Goal: Task Accomplishment & Management: Manage account settings

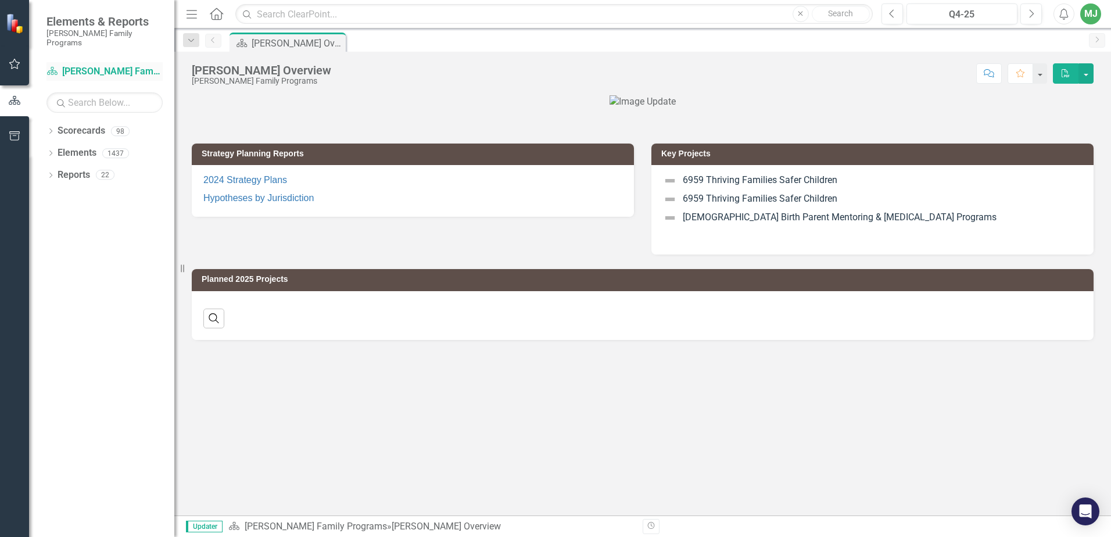
click at [70, 65] on link "Scorecard [PERSON_NAME] Family Programs" at bounding box center [105, 71] width 116 height 13
click at [91, 65] on link "Scorecard [PERSON_NAME] Family Programs" at bounding box center [105, 71] width 116 height 13
click at [52, 173] on icon "Dropdown" at bounding box center [51, 176] width 8 height 6
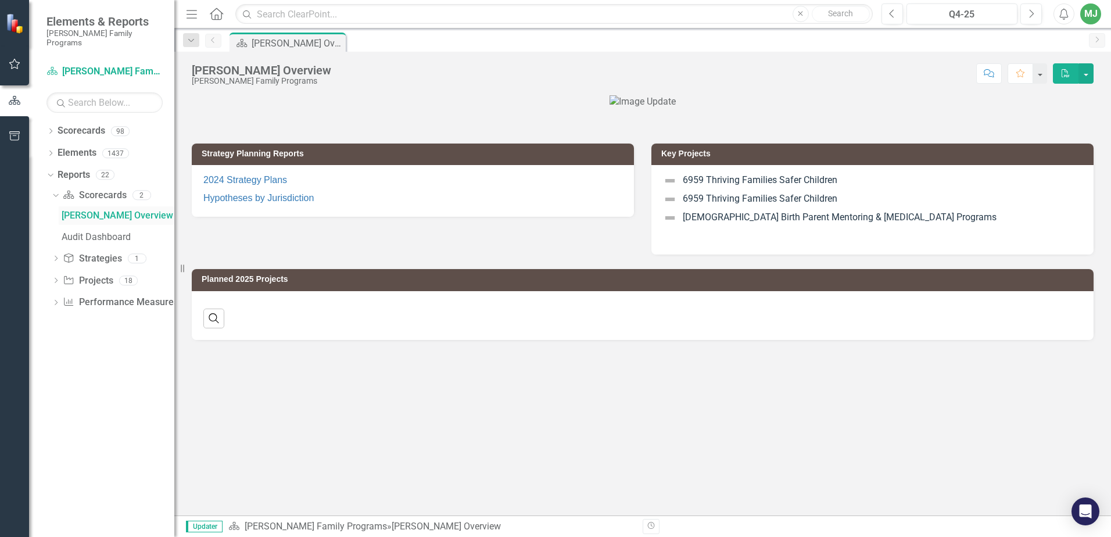
click at [65, 210] on div "[PERSON_NAME] Overview" at bounding box center [118, 215] width 113 height 10
click at [53, 191] on icon "Dropdown" at bounding box center [54, 195] width 6 height 8
click at [54, 194] on icon "Dropdown" at bounding box center [56, 197] width 8 height 6
click at [52, 301] on icon "Dropdown" at bounding box center [56, 304] width 8 height 6
click at [49, 170] on icon "Dropdown" at bounding box center [49, 174] width 6 height 8
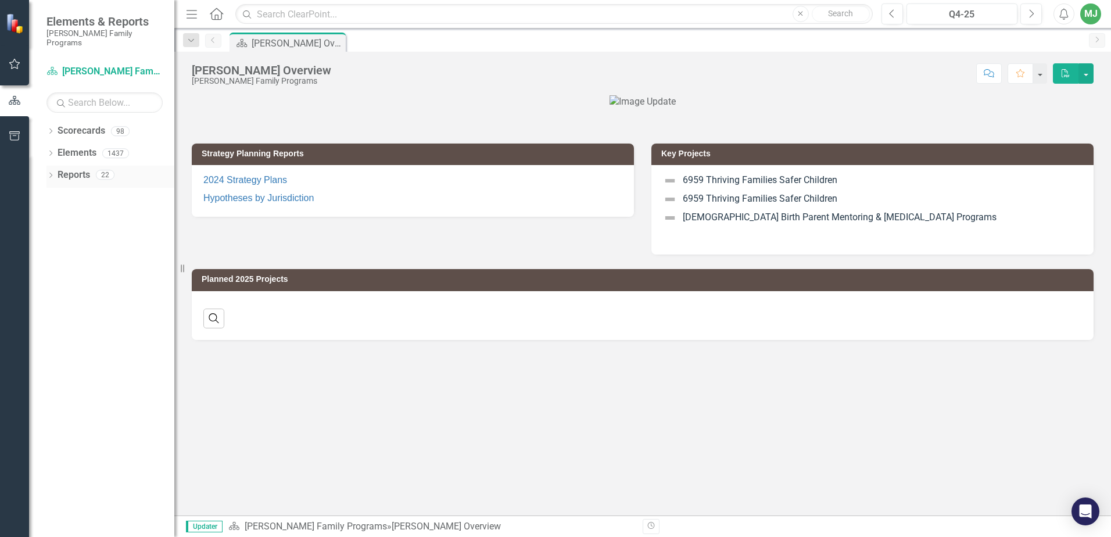
click at [49, 173] on icon "Dropdown" at bounding box center [51, 176] width 8 height 6
click at [52, 129] on icon "Dropdown" at bounding box center [51, 132] width 8 height 6
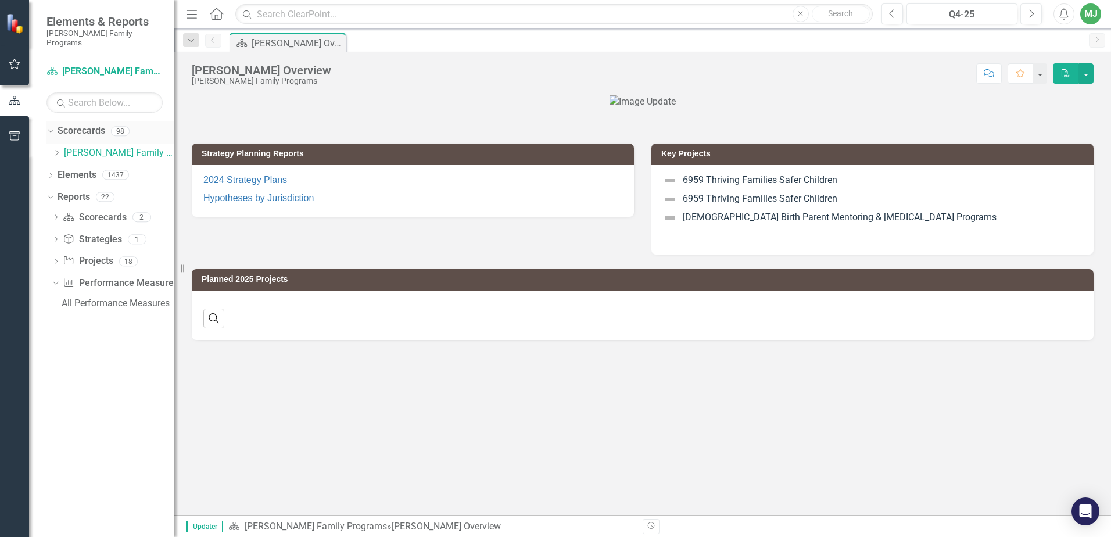
click at [52, 130] on icon at bounding box center [50, 131] width 5 height 3
click at [48, 170] on icon "Dropdown" at bounding box center [49, 174] width 6 height 8
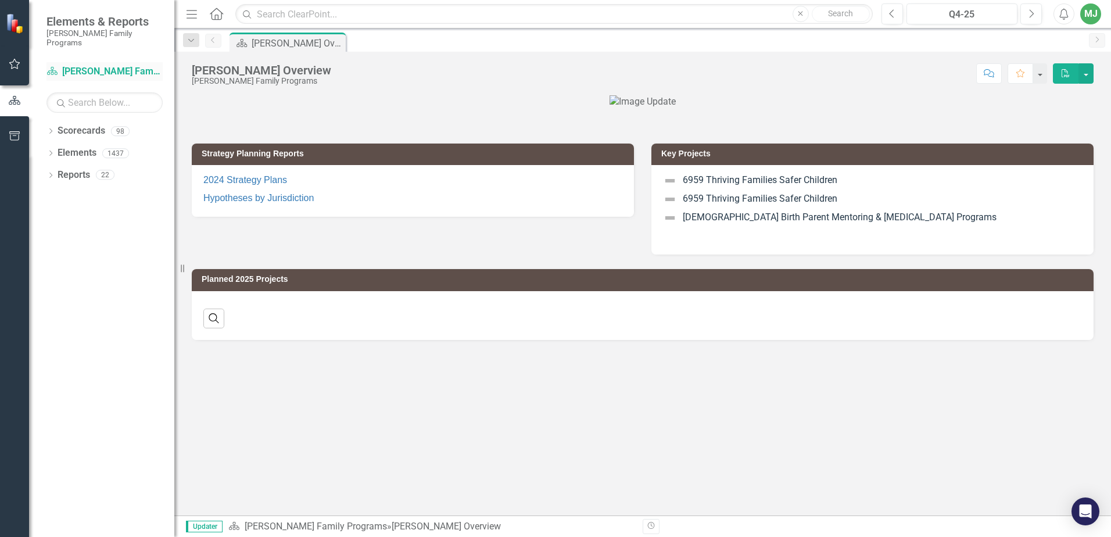
click at [69, 65] on link "Scorecard [PERSON_NAME] Family Programs" at bounding box center [105, 71] width 116 height 13
click at [70, 65] on link "Scorecard [PERSON_NAME] Family Programs" at bounding box center [105, 71] width 116 height 13
click at [52, 151] on icon "Dropdown" at bounding box center [51, 154] width 8 height 6
click at [52, 149] on icon "Dropdown" at bounding box center [49, 153] width 6 height 8
click at [51, 129] on icon "Dropdown" at bounding box center [51, 132] width 8 height 6
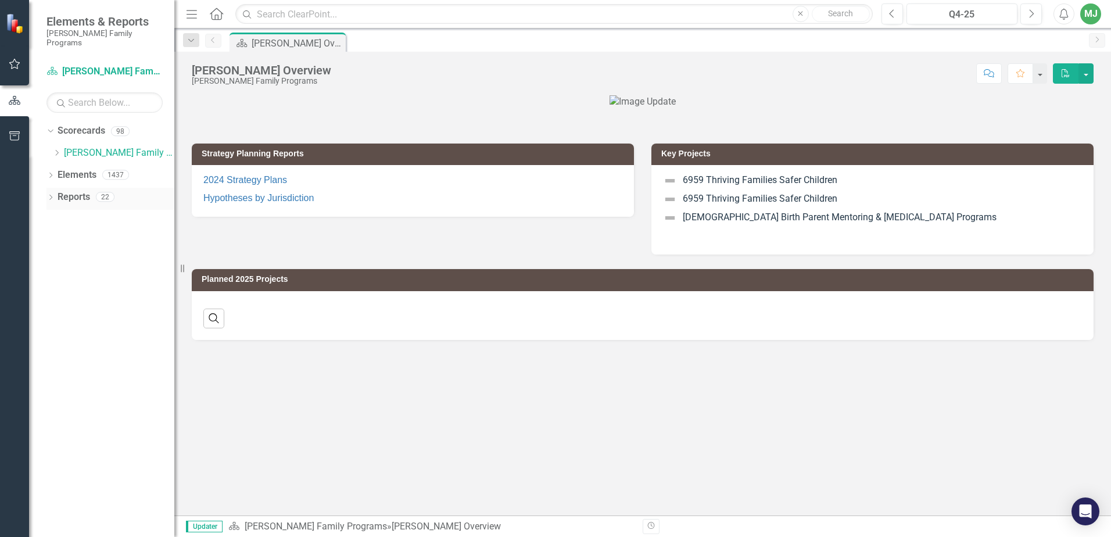
click at [51, 194] on div "Dropdown" at bounding box center [51, 199] width 8 height 10
click at [48, 127] on icon "Dropdown" at bounding box center [49, 131] width 6 height 8
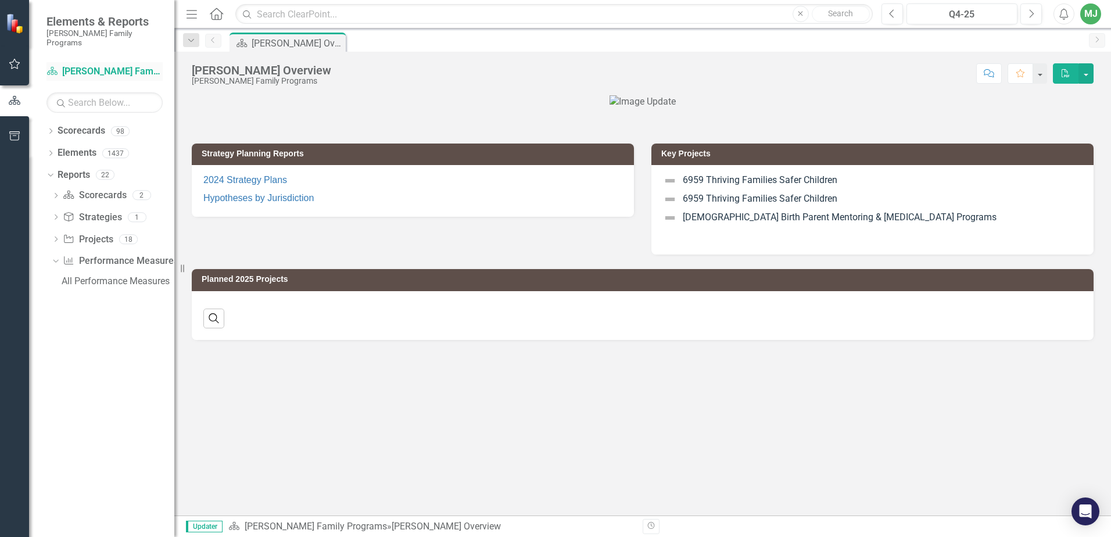
click at [71, 65] on link "Scorecard [PERSON_NAME] Family Programs" at bounding box center [105, 71] width 116 height 13
click at [52, 170] on icon "Dropdown" at bounding box center [49, 174] width 6 height 8
click at [79, 65] on link "Scorecard [PERSON_NAME] Family Programs" at bounding box center [105, 71] width 116 height 13
click at [51, 129] on icon "Dropdown" at bounding box center [51, 132] width 8 height 6
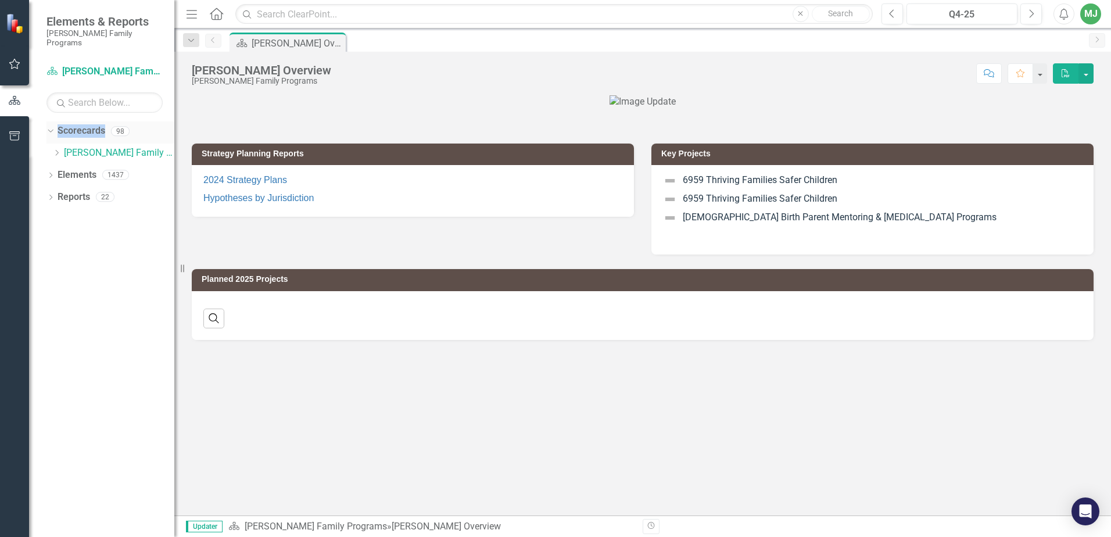
click at [51, 127] on icon "Dropdown" at bounding box center [49, 131] width 6 height 8
drag, startPoint x: 51, startPoint y: 119, endPoint x: 48, endPoint y: 165, distance: 46.1
click at [48, 173] on icon "Dropdown" at bounding box center [51, 176] width 8 height 6
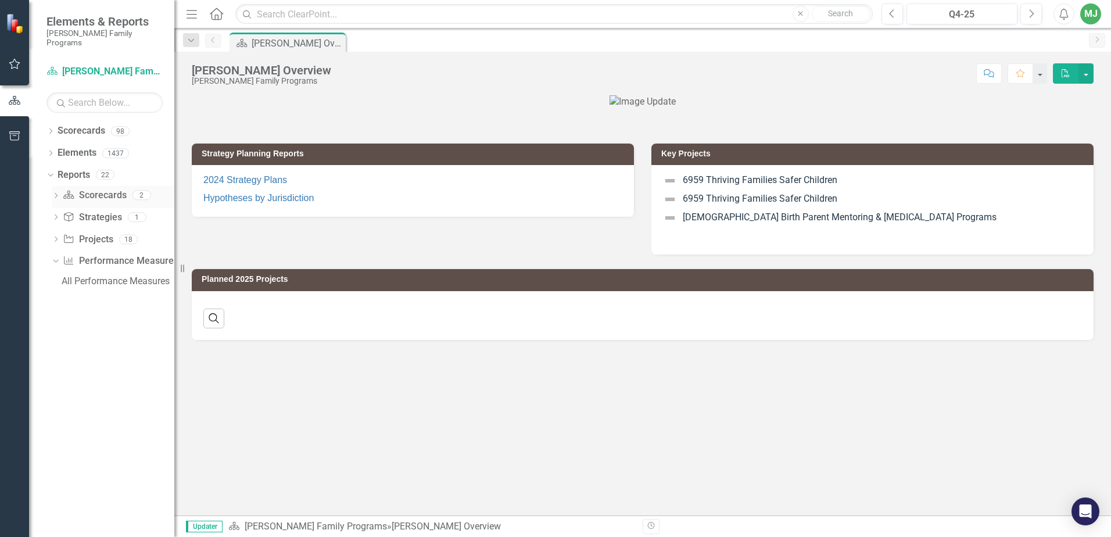
click at [57, 194] on icon "Dropdown" at bounding box center [56, 197] width 8 height 6
click at [55, 191] on icon "Dropdown" at bounding box center [54, 195] width 6 height 8
click at [49, 170] on icon "Dropdown" at bounding box center [49, 174] width 6 height 8
click at [52, 128] on icon at bounding box center [50, 130] width 3 height 5
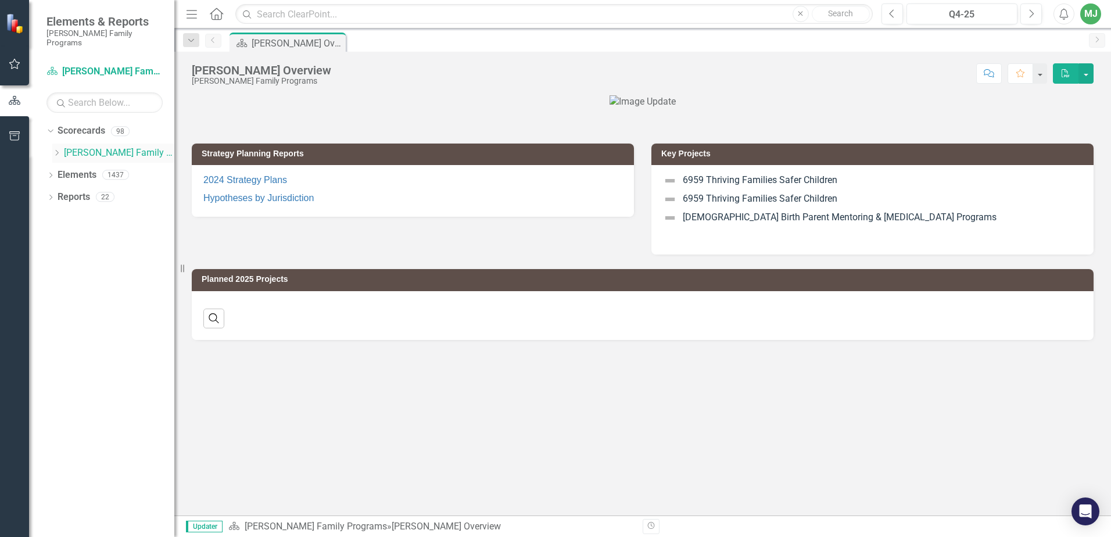
click at [58, 149] on icon "Dropdown" at bounding box center [56, 152] width 9 height 7
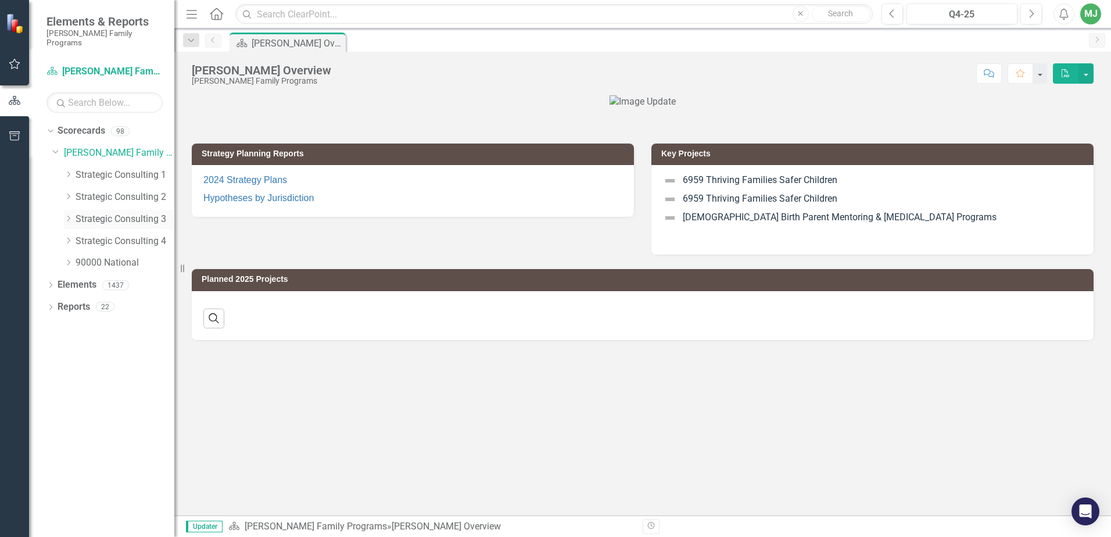
click at [116, 213] on link "Strategic Consulting 3" at bounding box center [125, 219] width 99 height 13
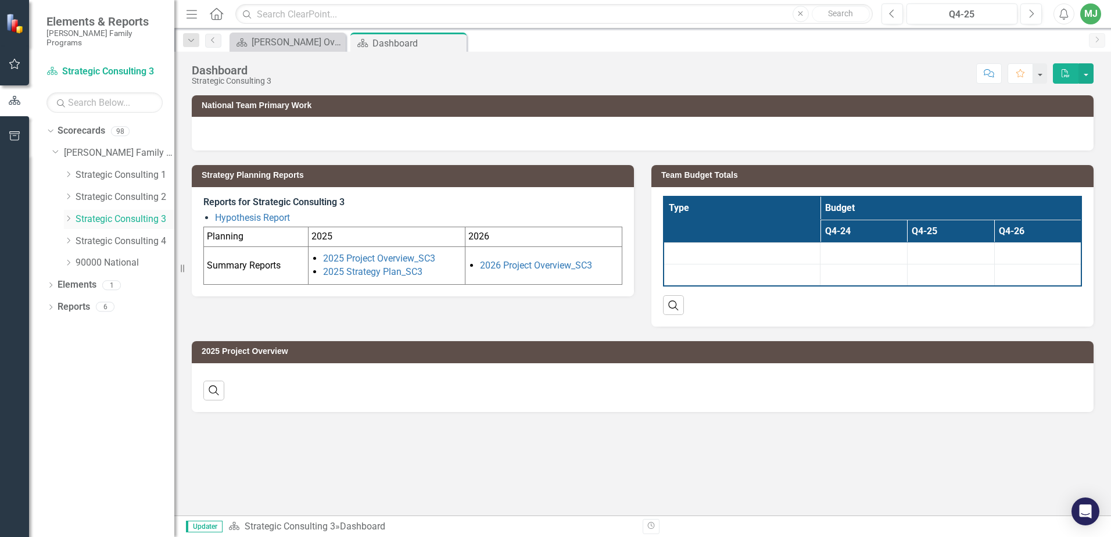
click at [69, 215] on icon "Dropdown" at bounding box center [68, 218] width 9 height 7
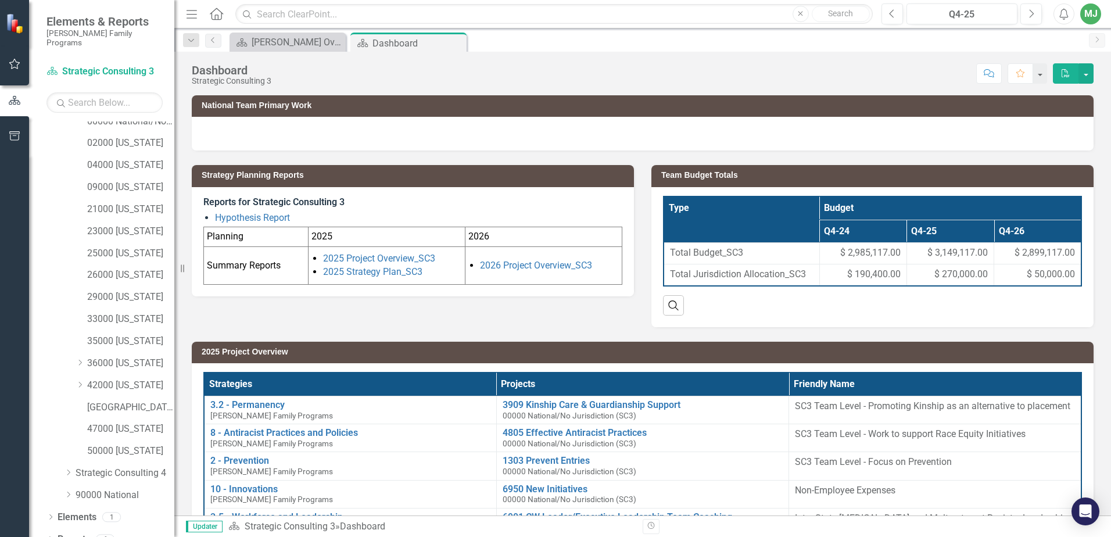
scroll to position [125, 0]
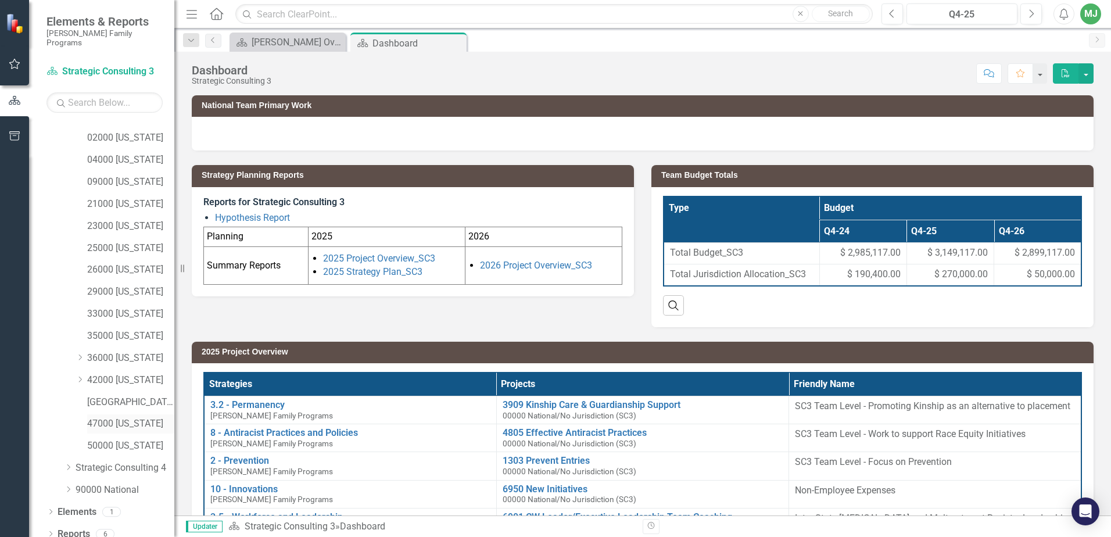
click at [130, 417] on link "47000 [US_STATE]" at bounding box center [130, 423] width 87 height 13
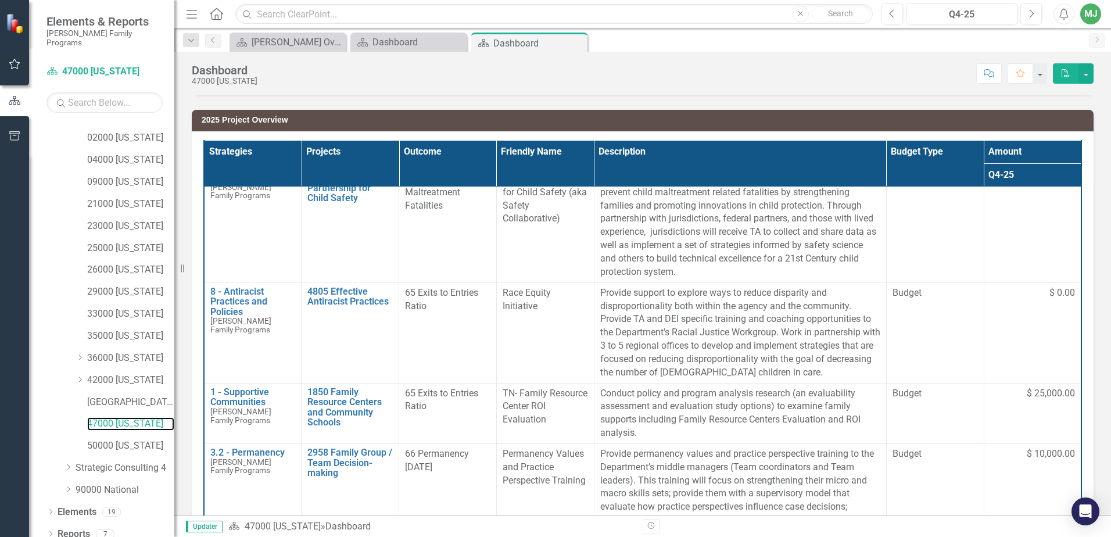
scroll to position [130, 0]
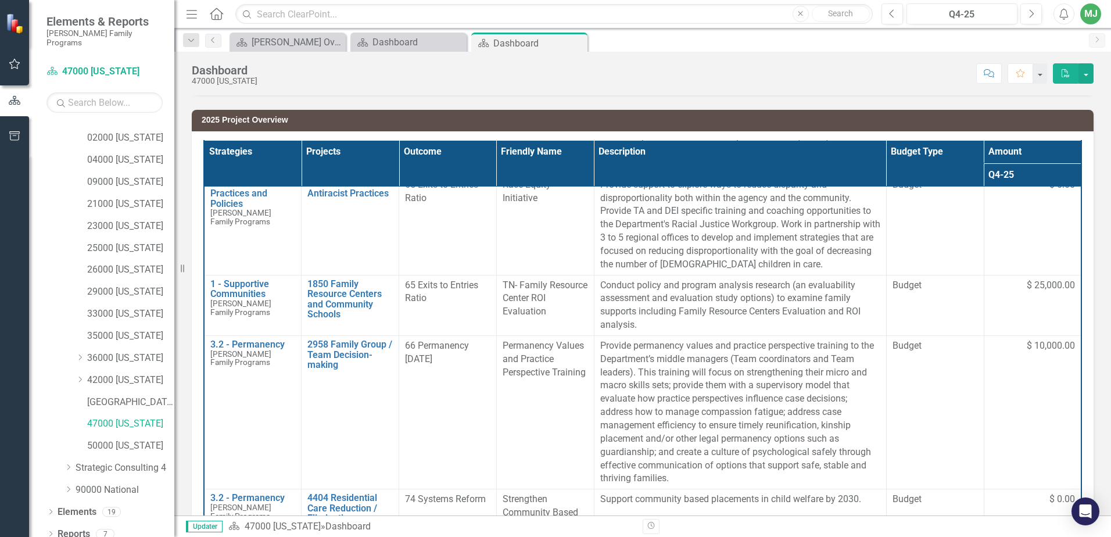
click at [1085, 365] on div "2025 Project Overview Strategies Projects Outcome Friendly Name Description Bud…" at bounding box center [643, 339] width 920 height 488
drag, startPoint x: 1087, startPoint y: 374, endPoint x: 1092, endPoint y: 445, distance: 71.7
click at [1089, 455] on div "2025 Project Overview Strategies Projects Outcome Friendly Name Description Bud…" at bounding box center [643, 339] width 920 height 488
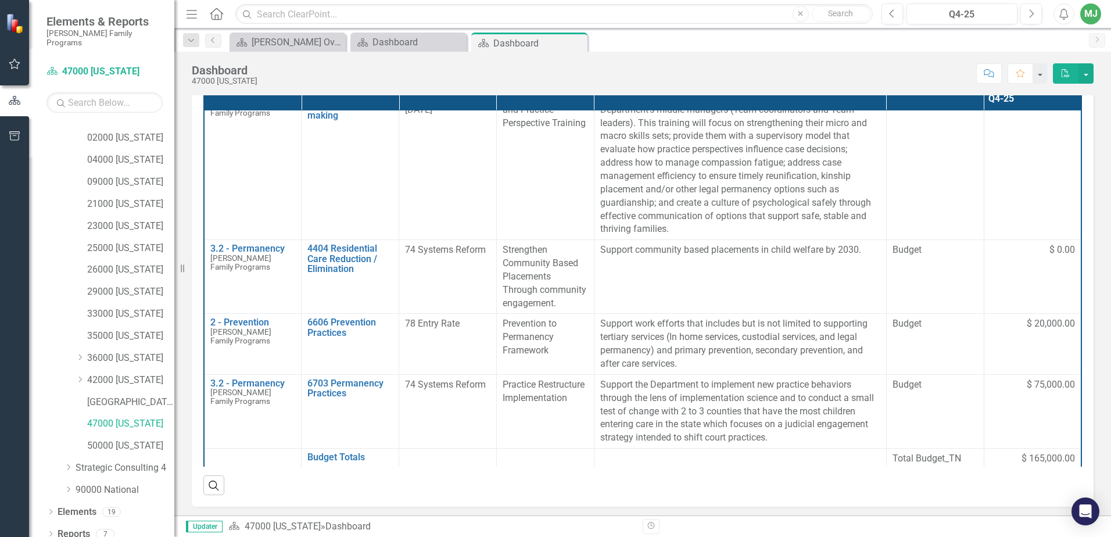
scroll to position [272, 0]
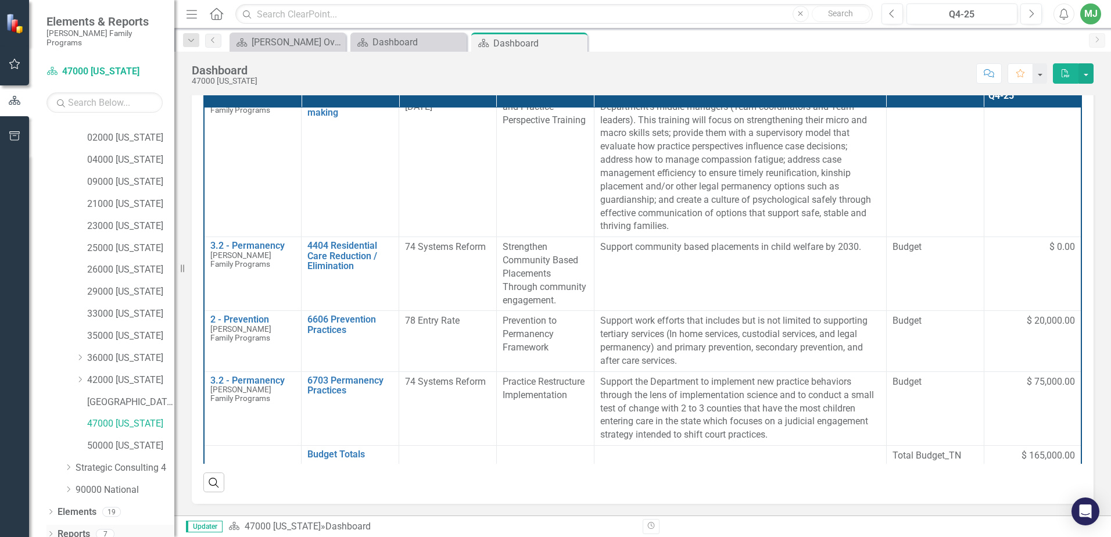
click at [49, 532] on icon "Dropdown" at bounding box center [51, 535] width 8 height 6
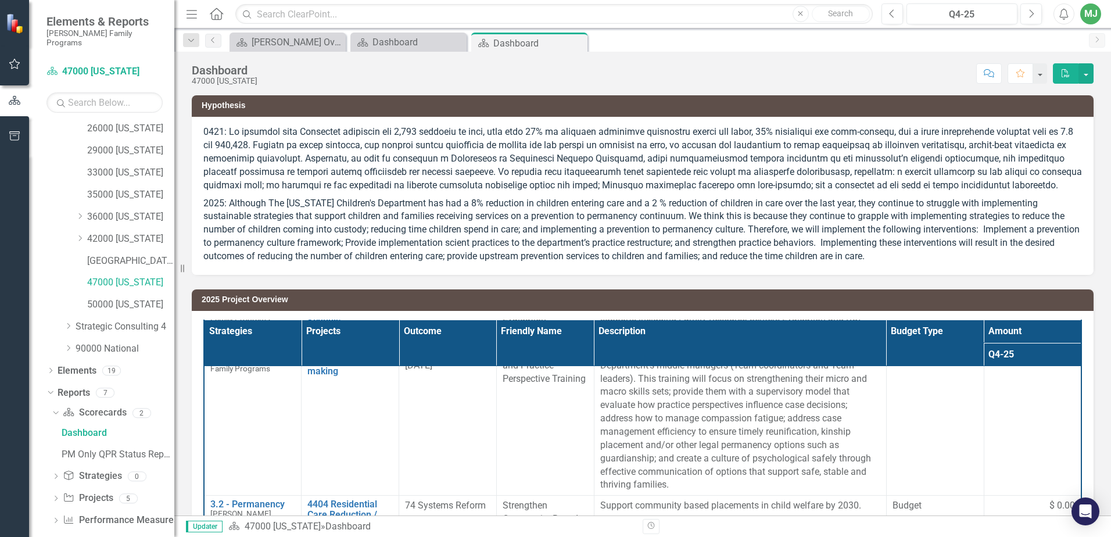
scroll to position [270, 0]
click at [49, 506] on div "Dropdown Scorecard Scorecards 2 Dashboard PM Only QPR Status Report Dropdown St…" at bounding box center [111, 464] width 128 height 129
click at [53, 515] on icon "Dropdown" at bounding box center [56, 518] width 8 height 6
click at [56, 514] on icon "Dropdown" at bounding box center [54, 518] width 6 height 8
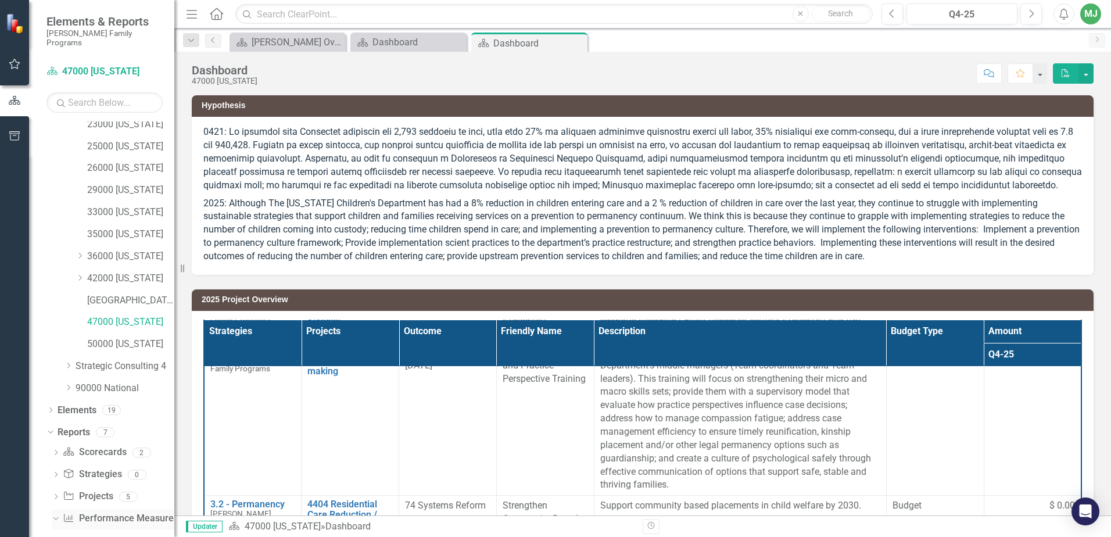
scroll to position [228, 0]
click at [56, 448] on icon at bounding box center [56, 450] width 3 height 5
click at [94, 446] on div "PM Only QPR Status Report" at bounding box center [118, 451] width 113 height 10
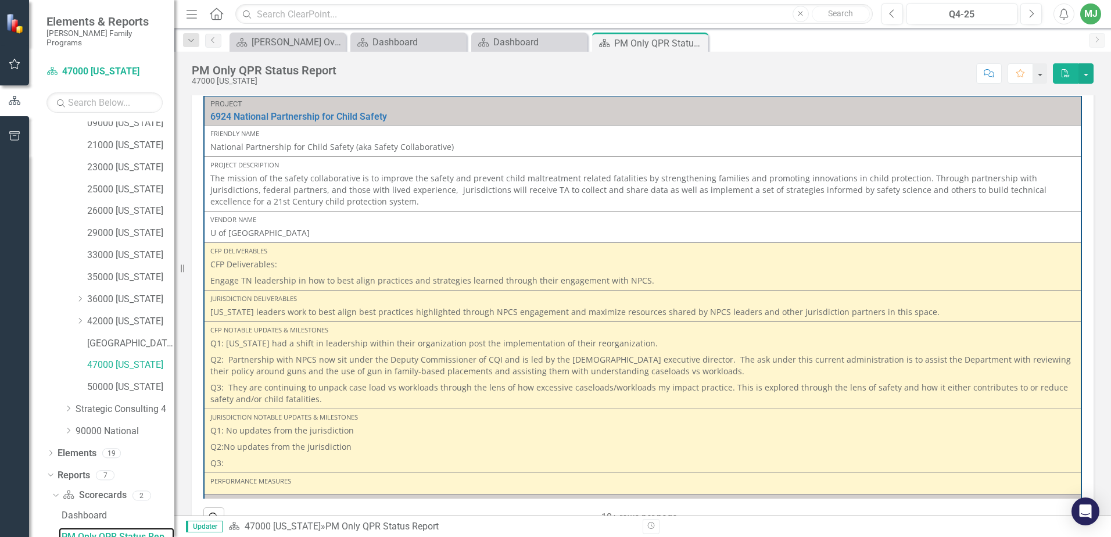
scroll to position [347, 0]
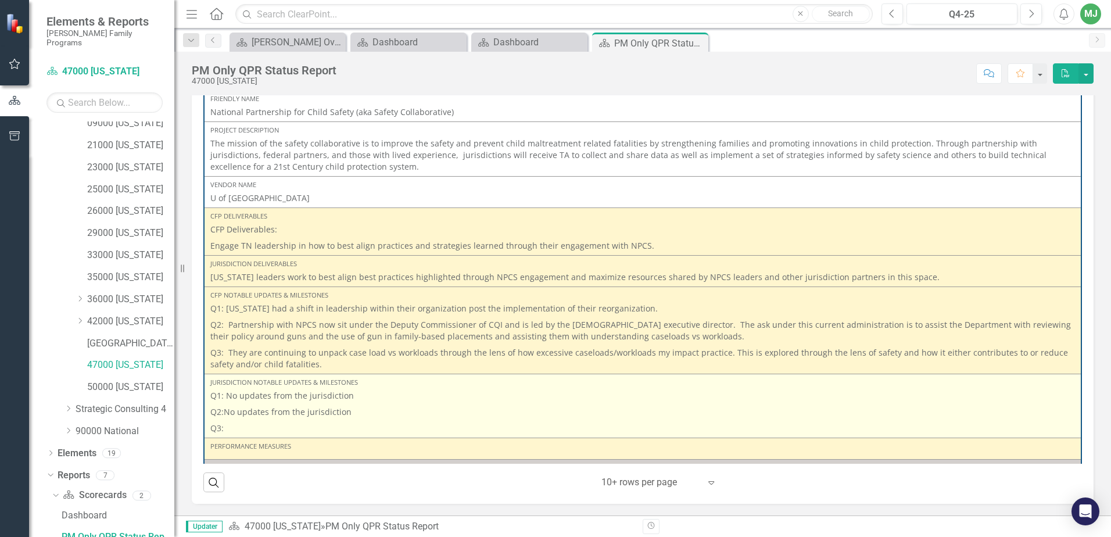
click at [235, 428] on p "Q3:" at bounding box center [642, 427] width 865 height 14
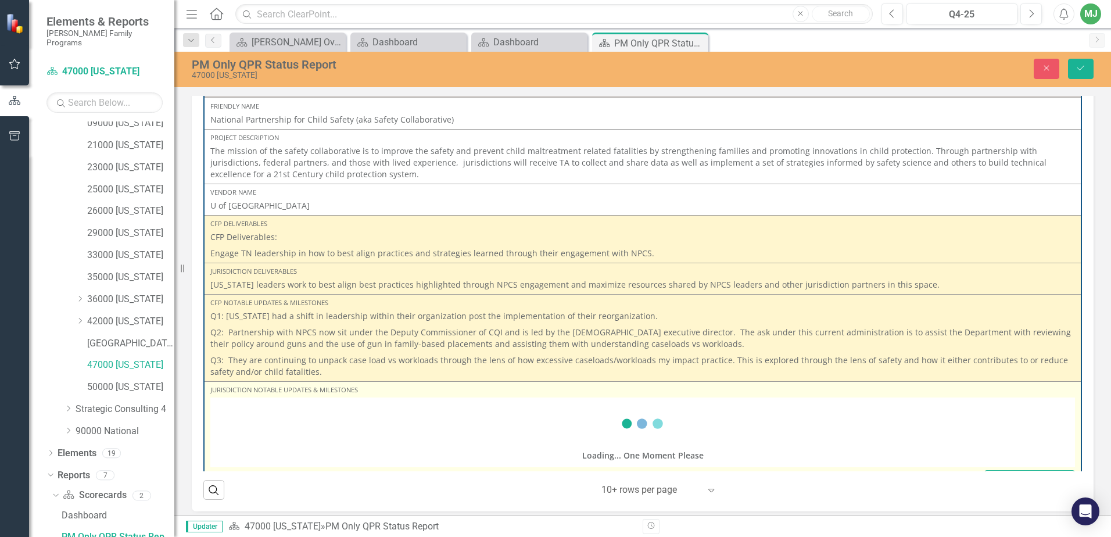
scroll to position [354, 0]
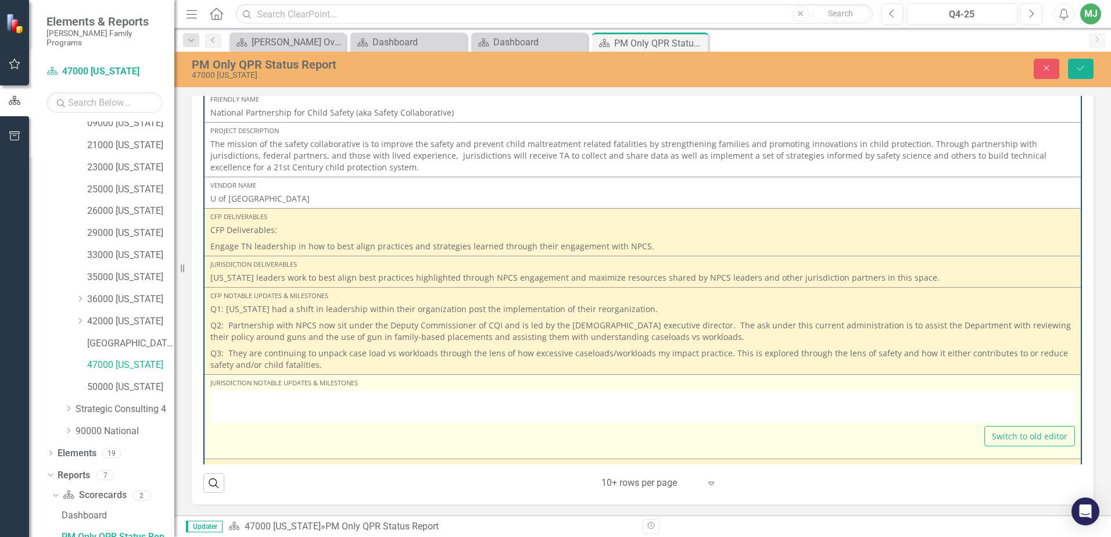
type textarea "<p>Q1: No updates from the jurisdiction&nbsp;</p> <p>Q2:No updates from the jur…"
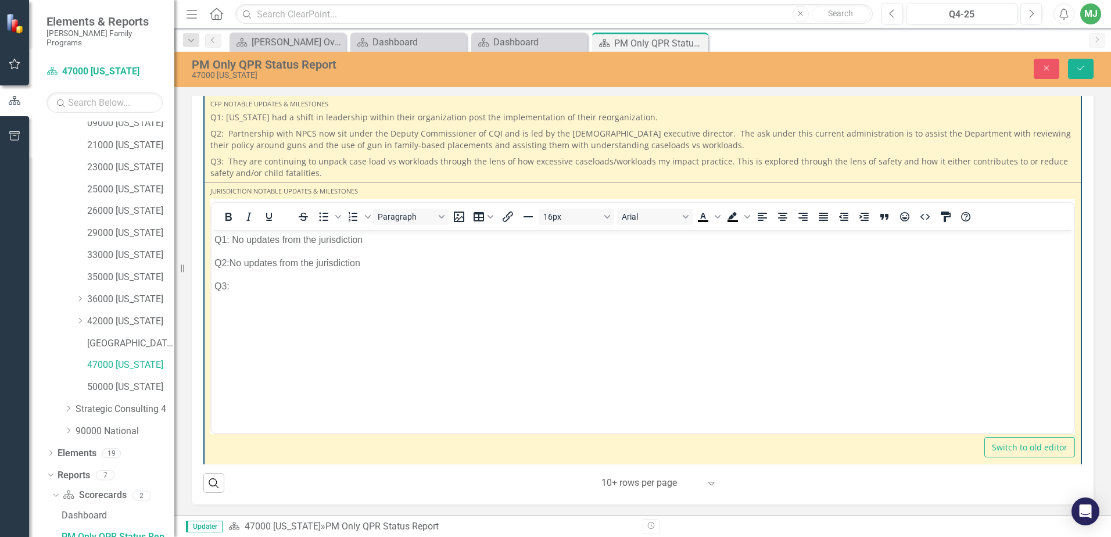
scroll to position [202, 0]
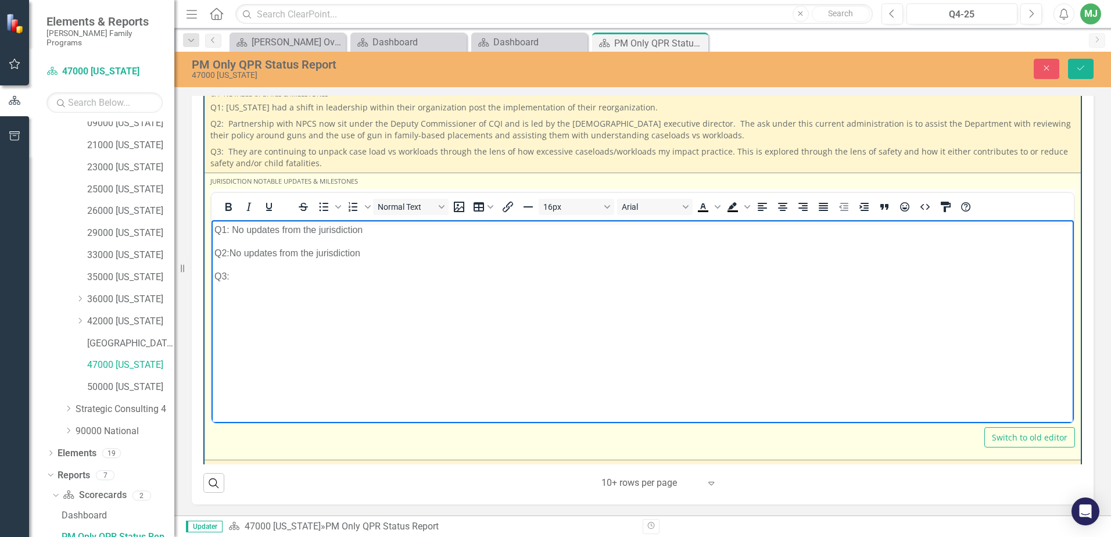
click at [246, 274] on p "Q3:" at bounding box center [643, 277] width 857 height 14
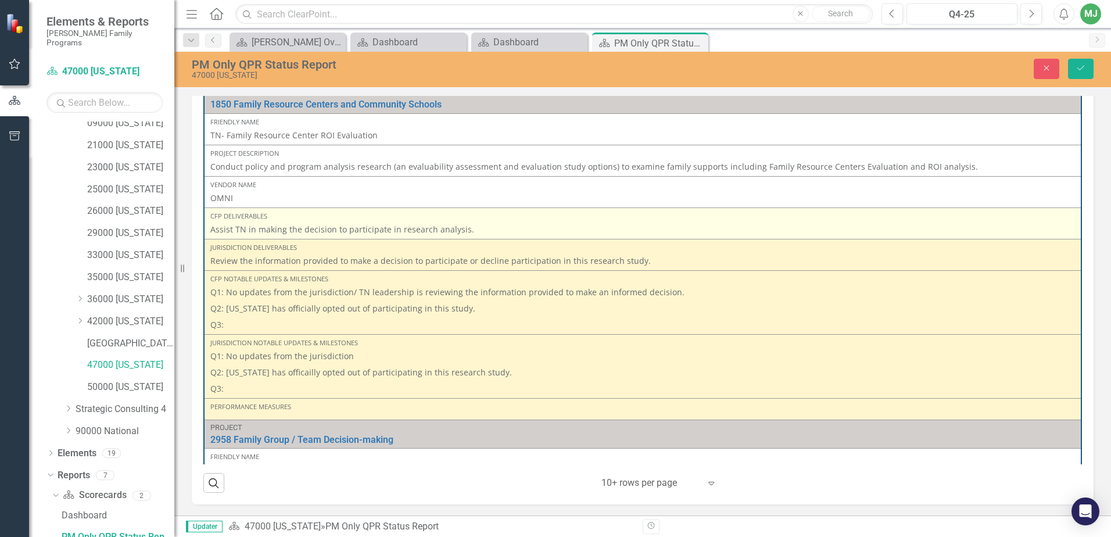
scroll to position [605, 0]
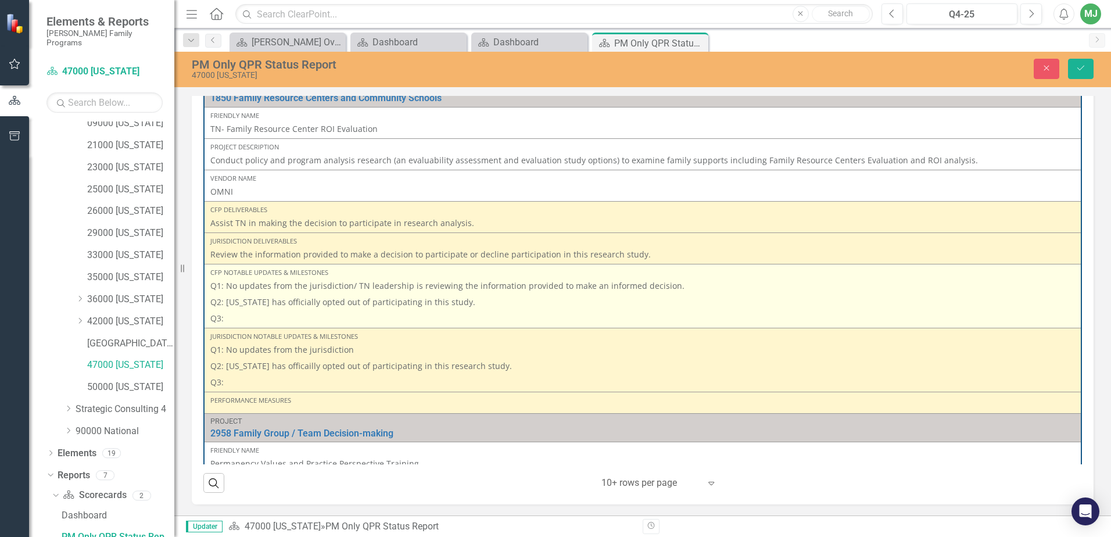
click at [247, 316] on p "Q3:" at bounding box center [642, 317] width 865 height 14
click at [246, 316] on p "Q3:" at bounding box center [642, 317] width 865 height 14
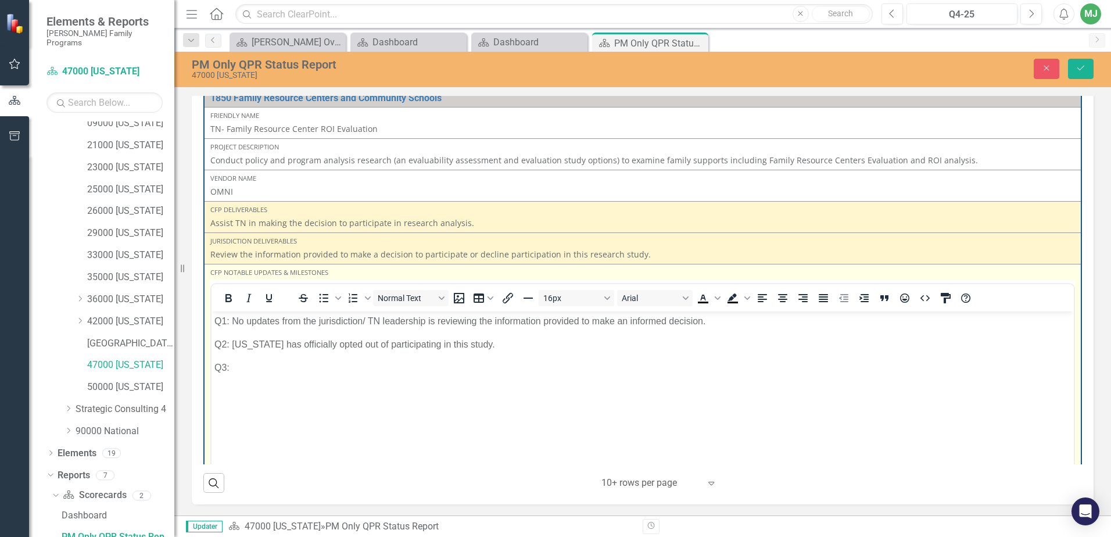
click at [246, 316] on p "Q1: No updates from the jurisdiction/ TN leadership is reviewing the informatio…" at bounding box center [643, 321] width 857 height 14
drag, startPoint x: 233, startPoint y: 370, endPoint x: 239, endPoint y: 369, distance: 5.8
click at [236, 369] on p "Q3:" at bounding box center [643, 367] width 857 height 14
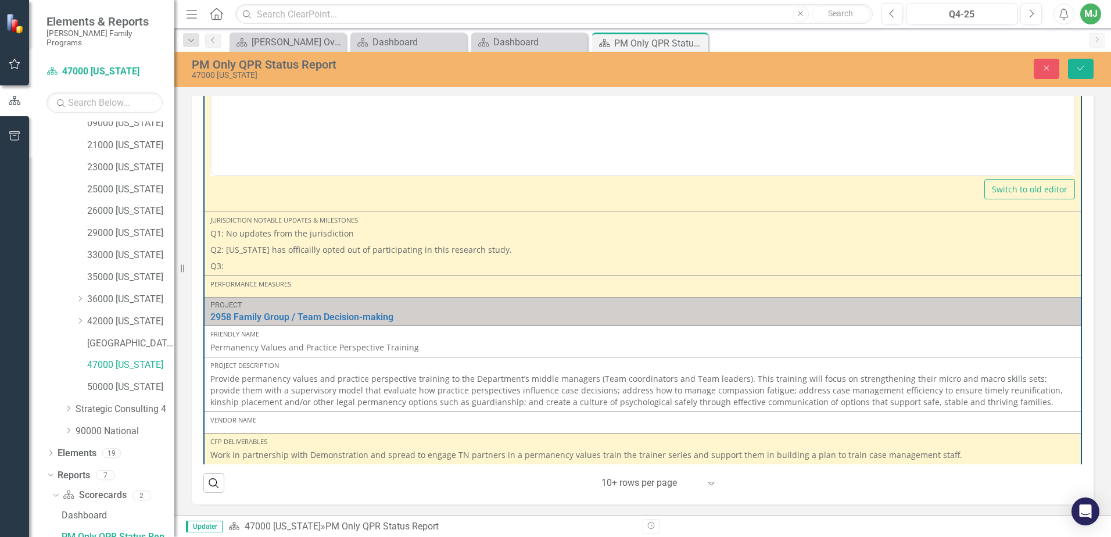
scroll to position [981, 0]
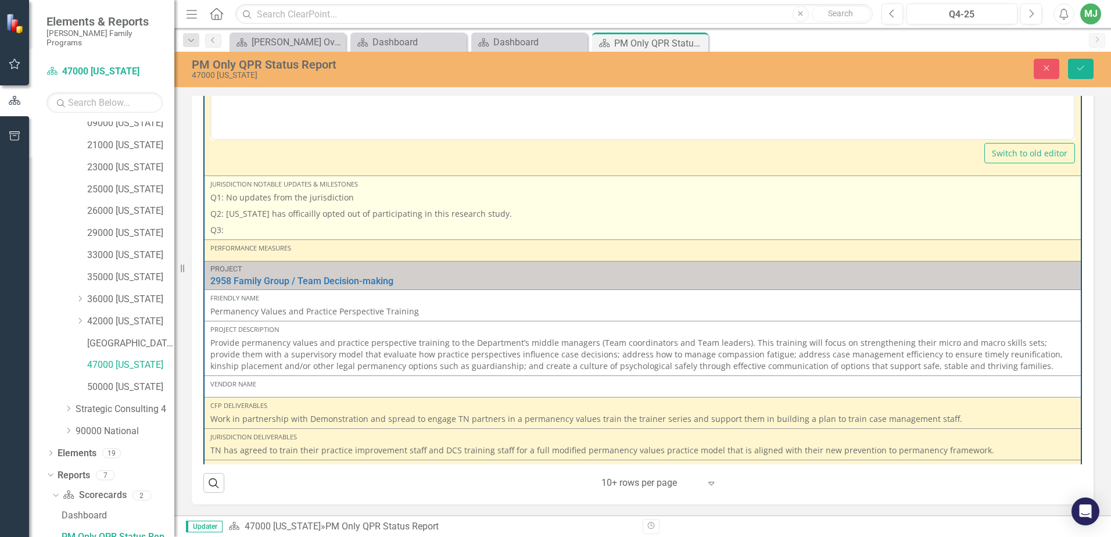
click at [286, 224] on p "Q3:" at bounding box center [642, 229] width 865 height 14
click at [274, 228] on p "Q3:" at bounding box center [642, 229] width 865 height 14
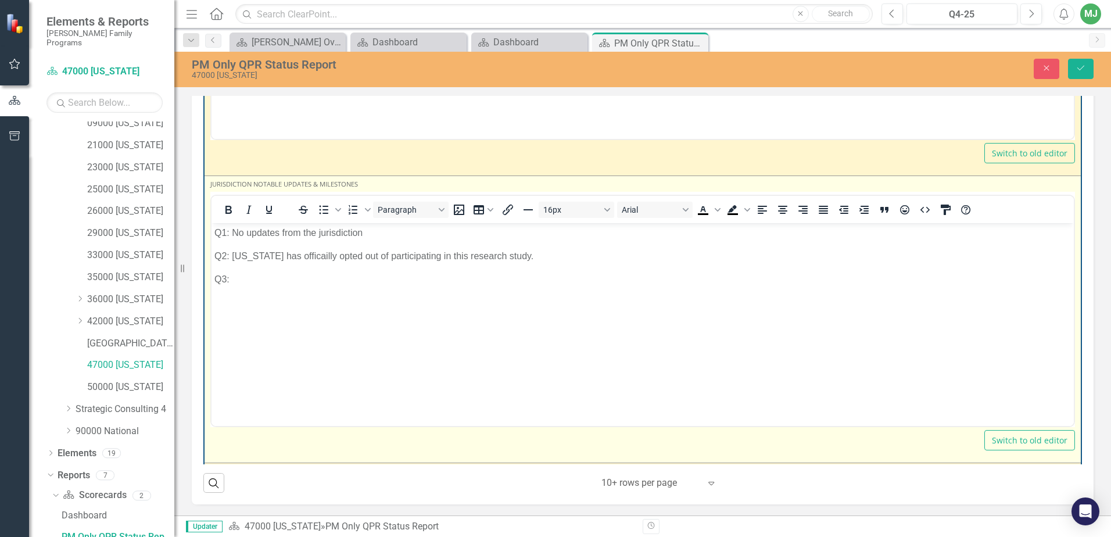
scroll to position [0, 0]
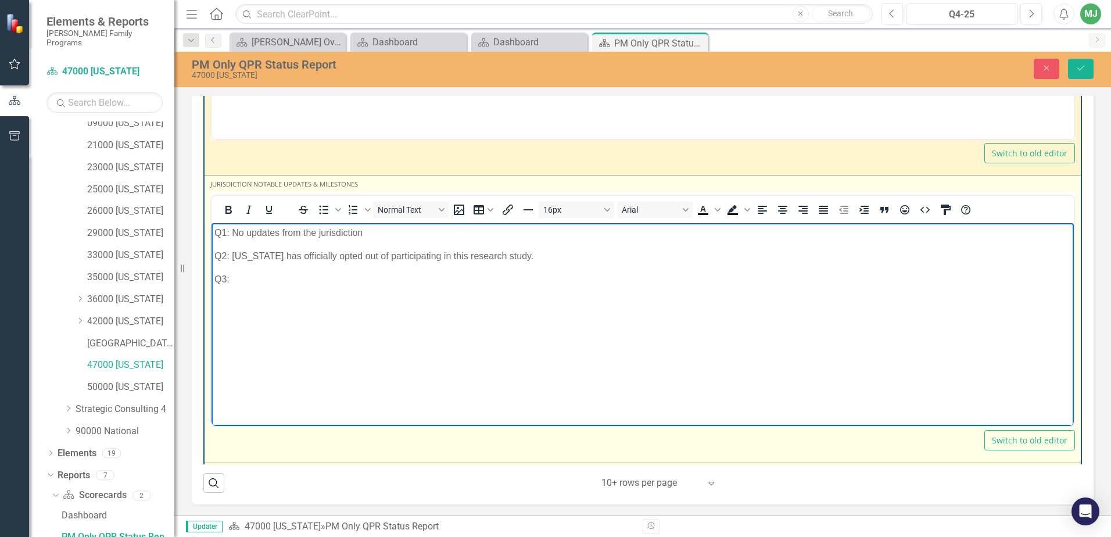
click at [241, 277] on p "Q3:" at bounding box center [643, 279] width 857 height 14
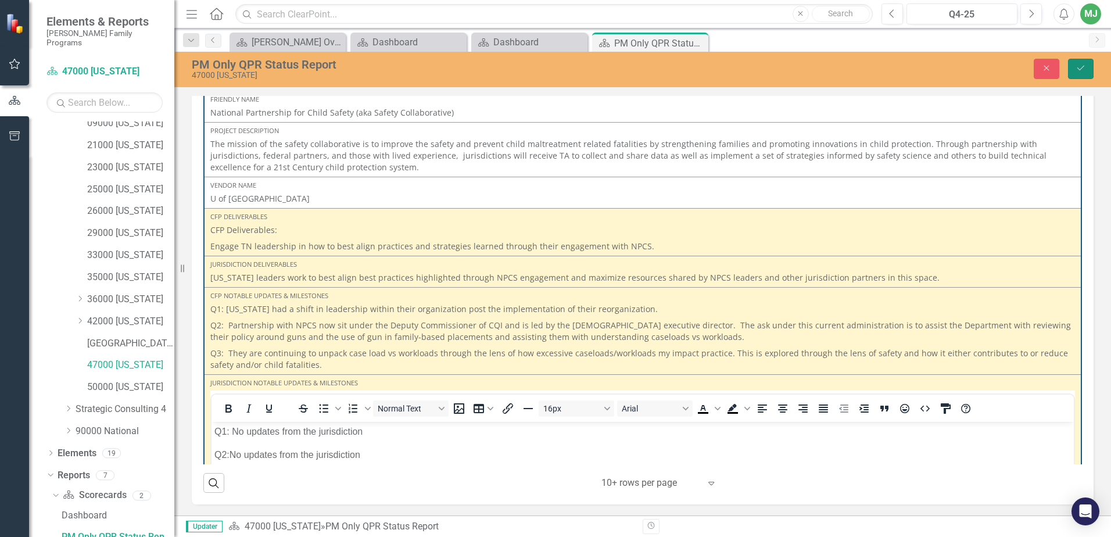
click at [1079, 66] on icon "Save" at bounding box center [1081, 68] width 10 height 8
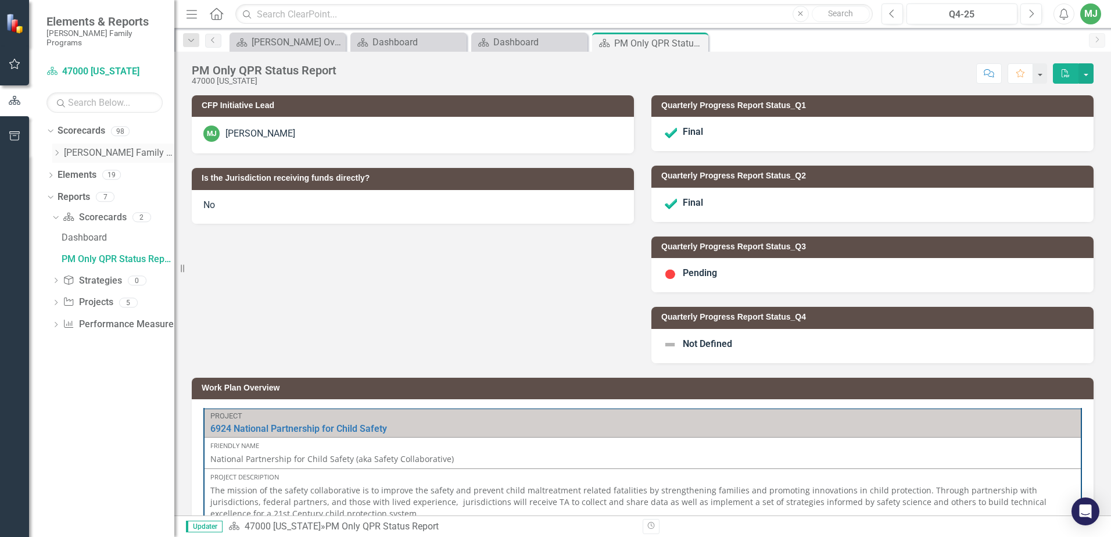
click at [56, 149] on icon "Dropdown" at bounding box center [56, 152] width 9 height 7
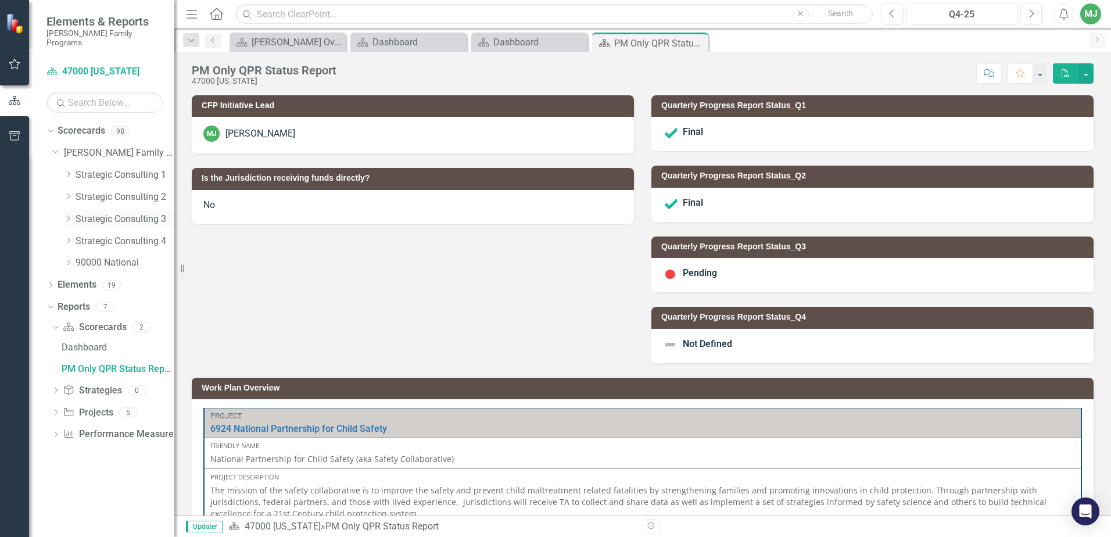
click at [107, 213] on link "Strategic Consulting 3" at bounding box center [125, 219] width 99 height 13
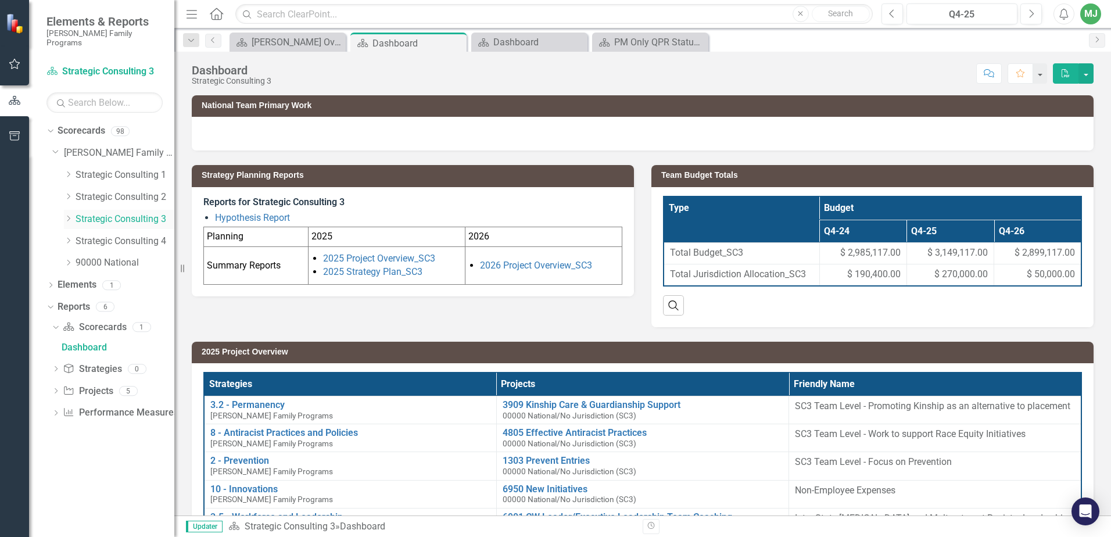
click at [66, 215] on icon "Dropdown" at bounding box center [68, 218] width 9 height 7
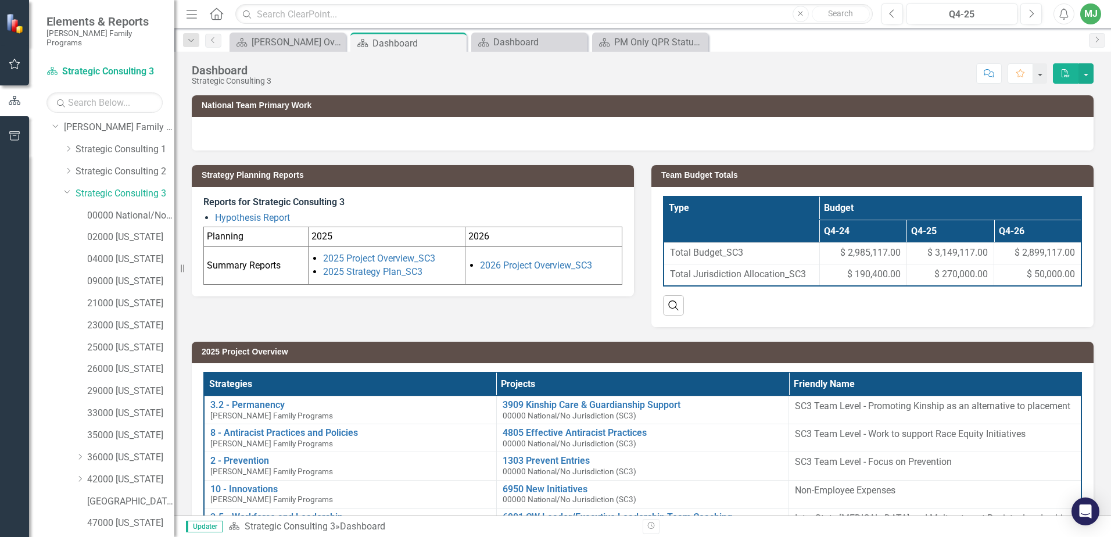
scroll to position [19, 0]
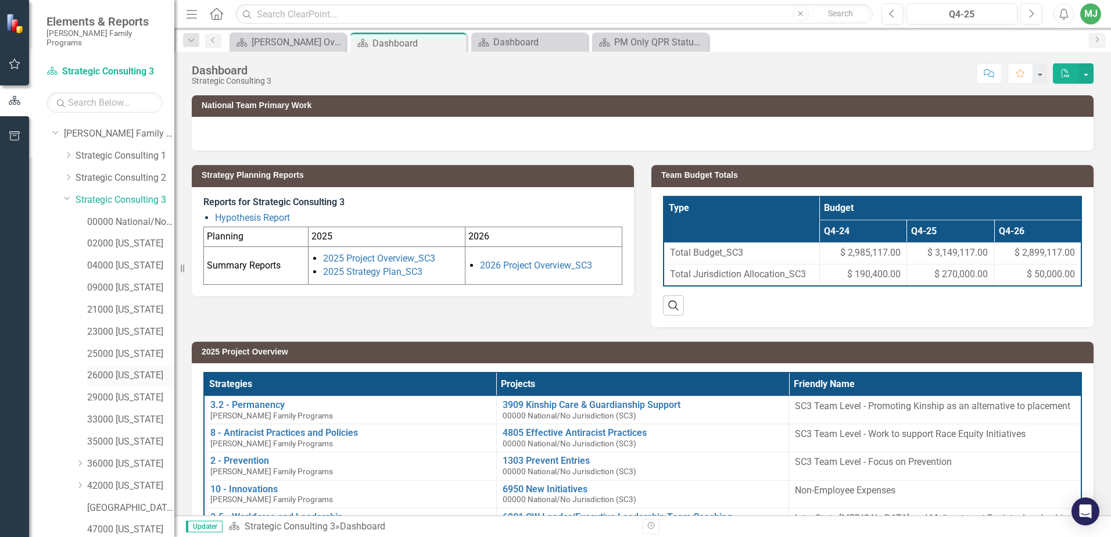
click at [127, 369] on link "26000 [US_STATE]" at bounding box center [130, 375] width 87 height 13
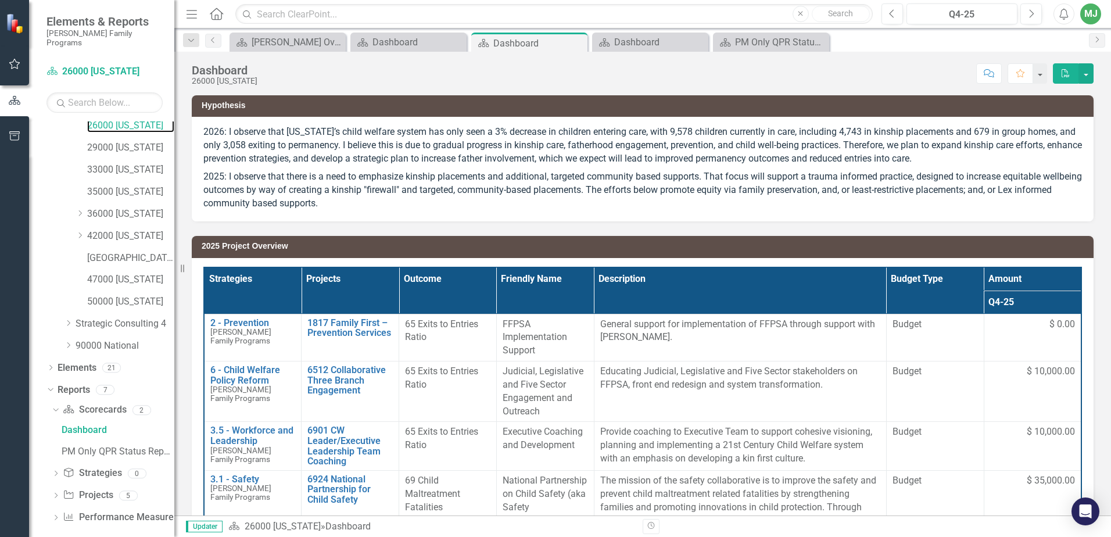
scroll to position [270, 0]
click at [81, 446] on div "PM Only QPR Status Report" at bounding box center [118, 451] width 113 height 10
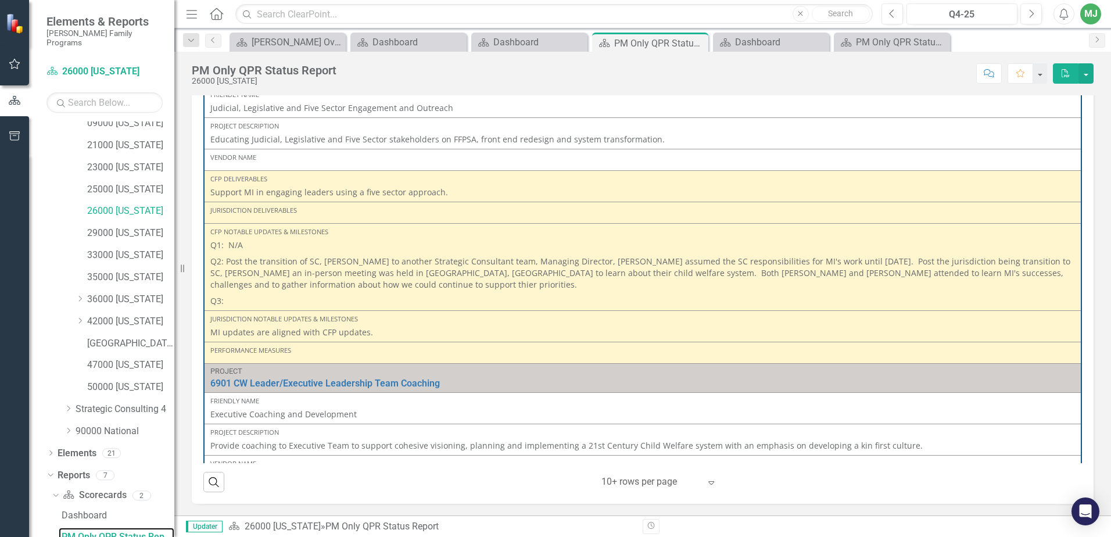
scroll to position [314, 0]
